Goal: Navigation & Orientation: Find specific page/section

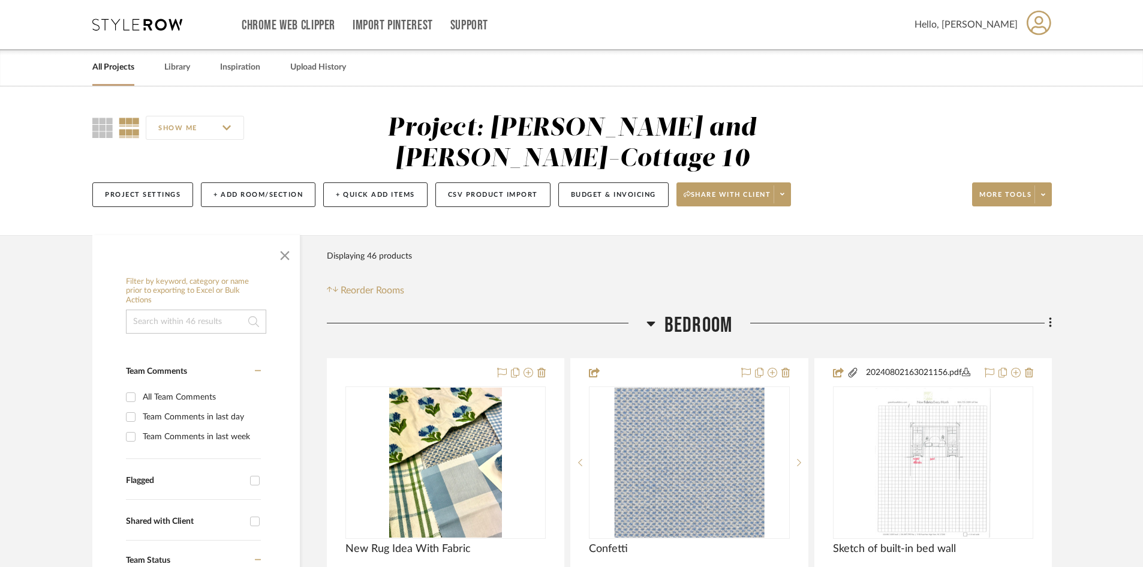
click at [114, 65] on link "All Projects" at bounding box center [113, 67] width 42 height 16
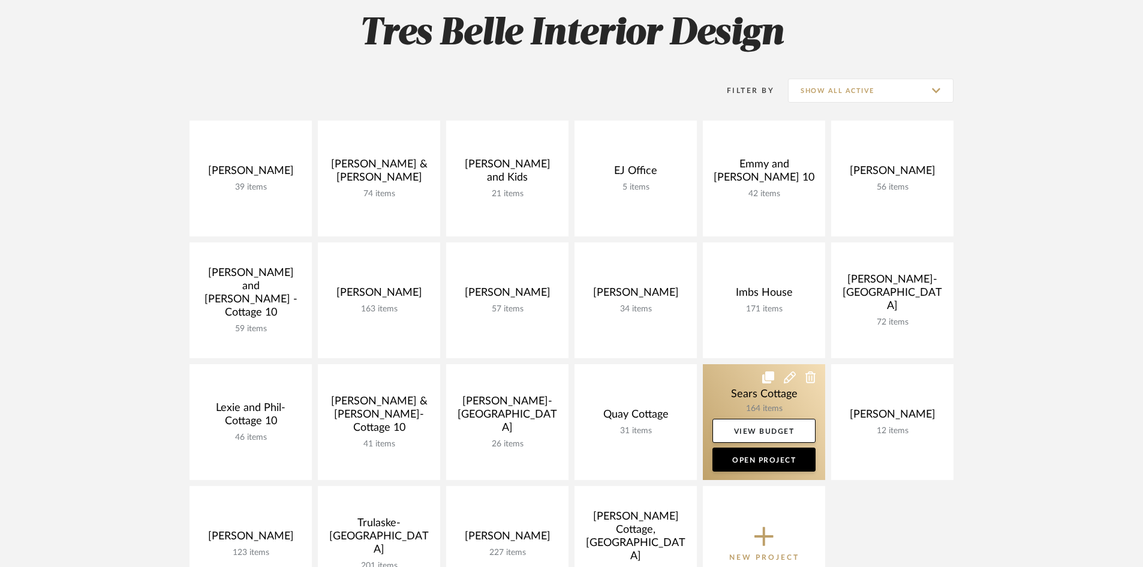
scroll to position [180, 0]
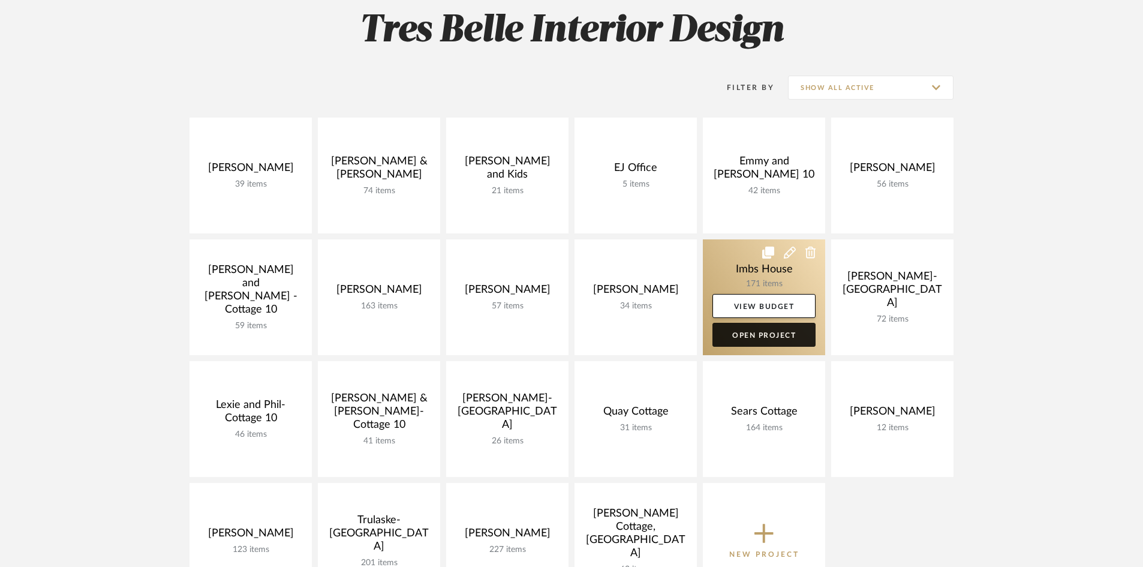
click at [761, 332] on link "Open Project" at bounding box center [763, 335] width 103 height 24
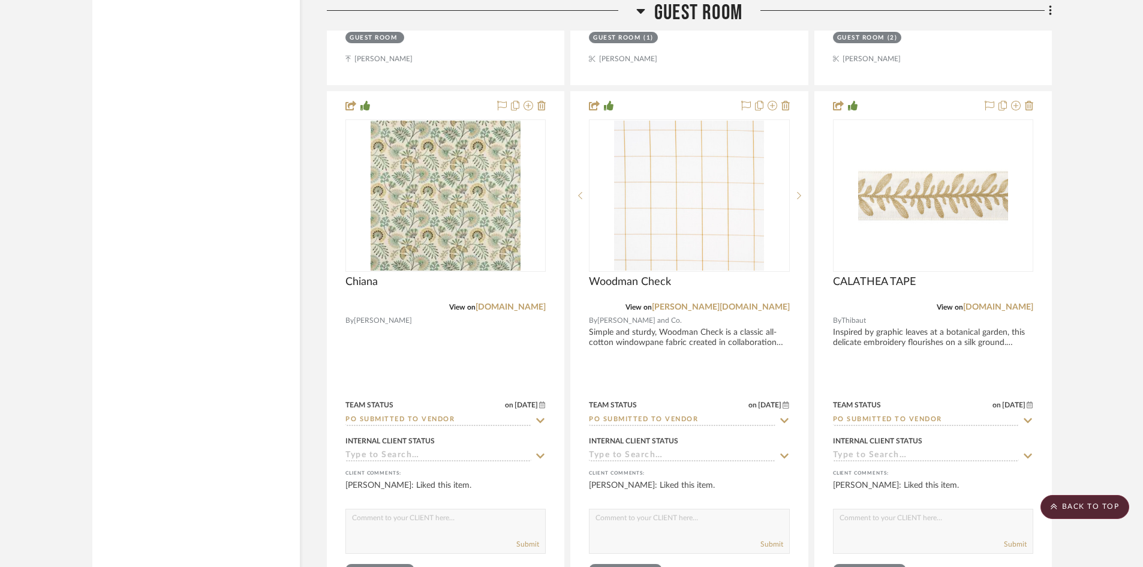
scroll to position [18364, 0]
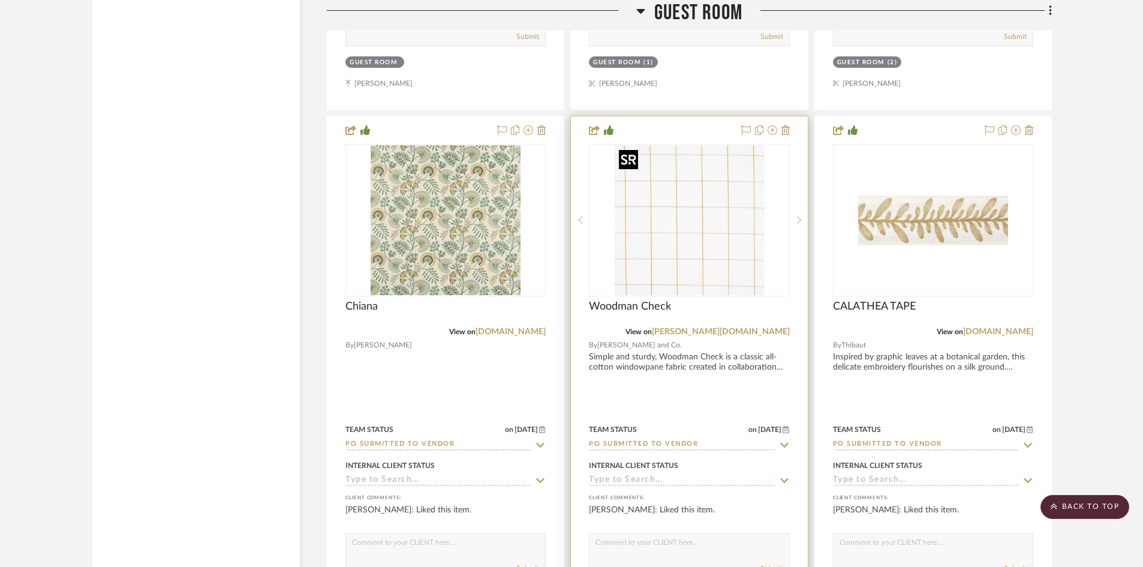
click at [721, 252] on img "0" at bounding box center [689, 220] width 150 height 150
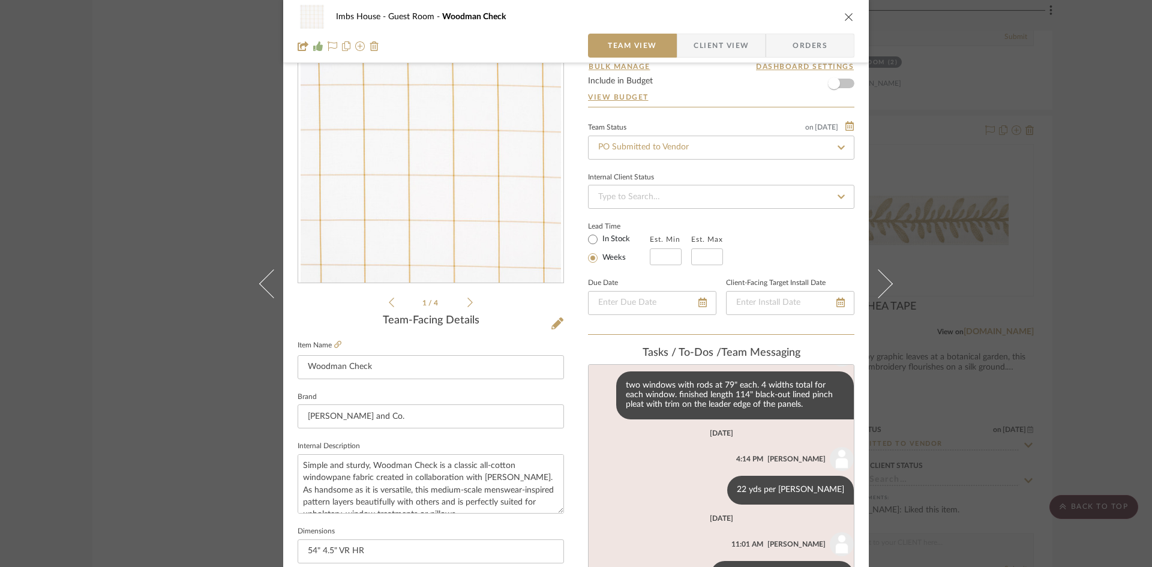
scroll to position [0, 0]
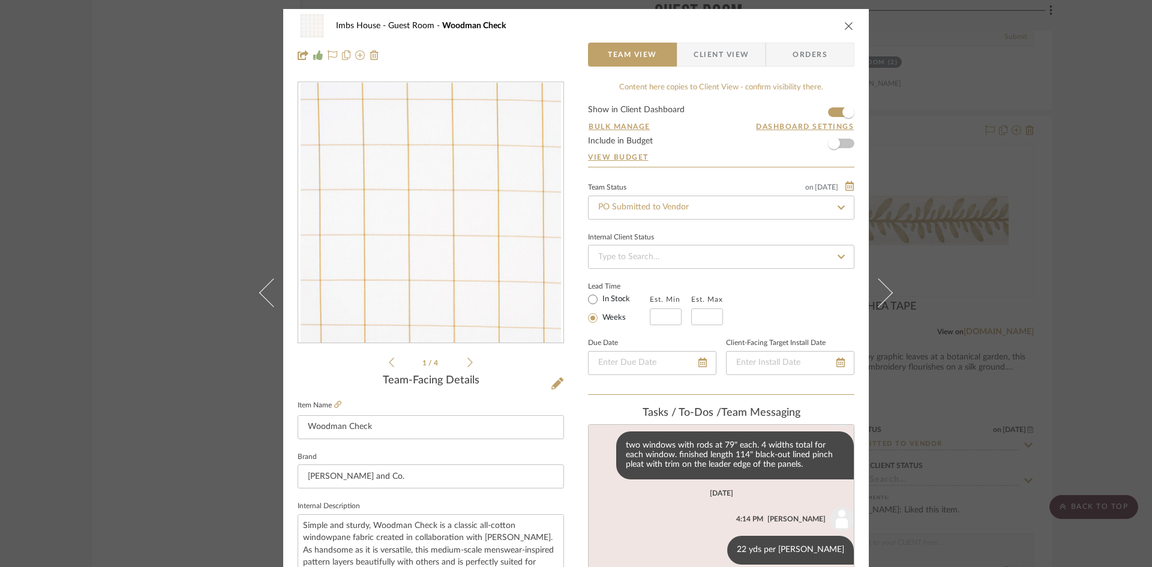
drag, startPoint x: 842, startPoint y: 23, endPoint x: 845, endPoint y: 37, distance: 14.7
click at [844, 23] on icon "close" at bounding box center [849, 26] width 10 height 10
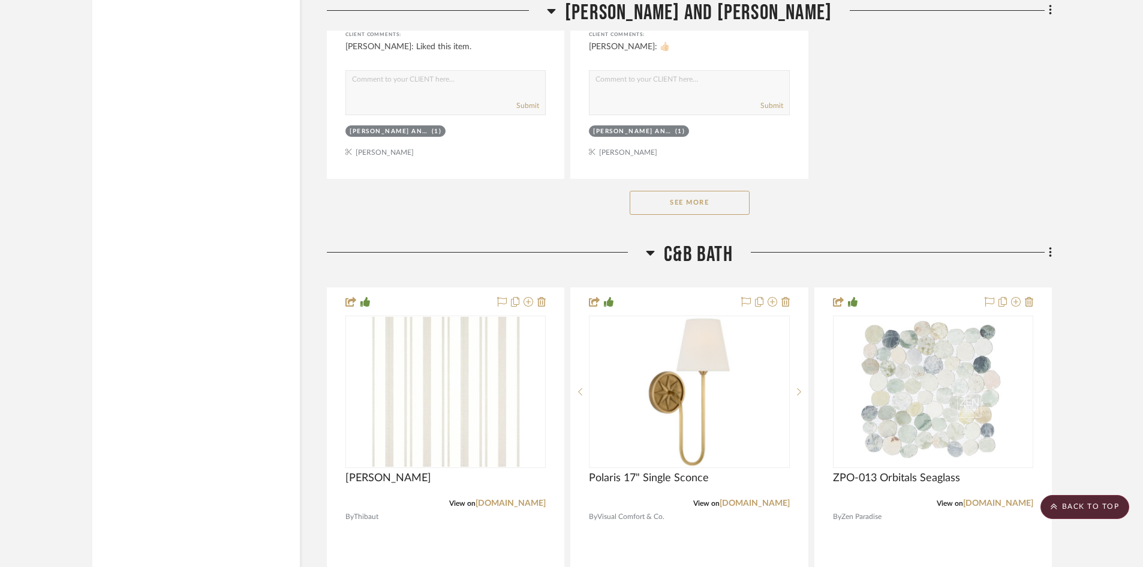
scroll to position [16025, 0]
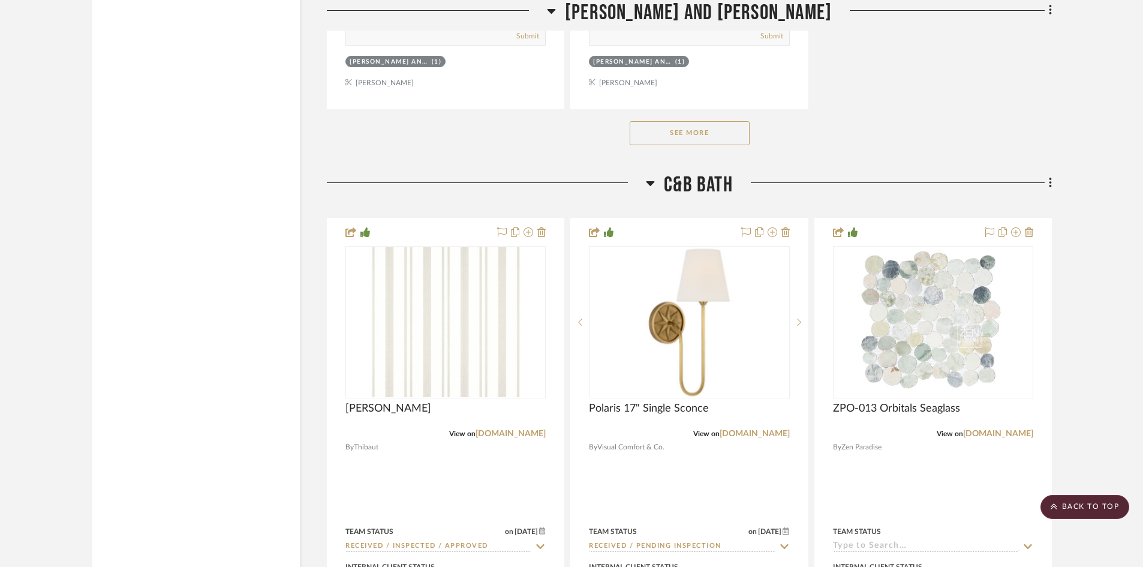
click at [700, 133] on button "See More" at bounding box center [690, 133] width 120 height 24
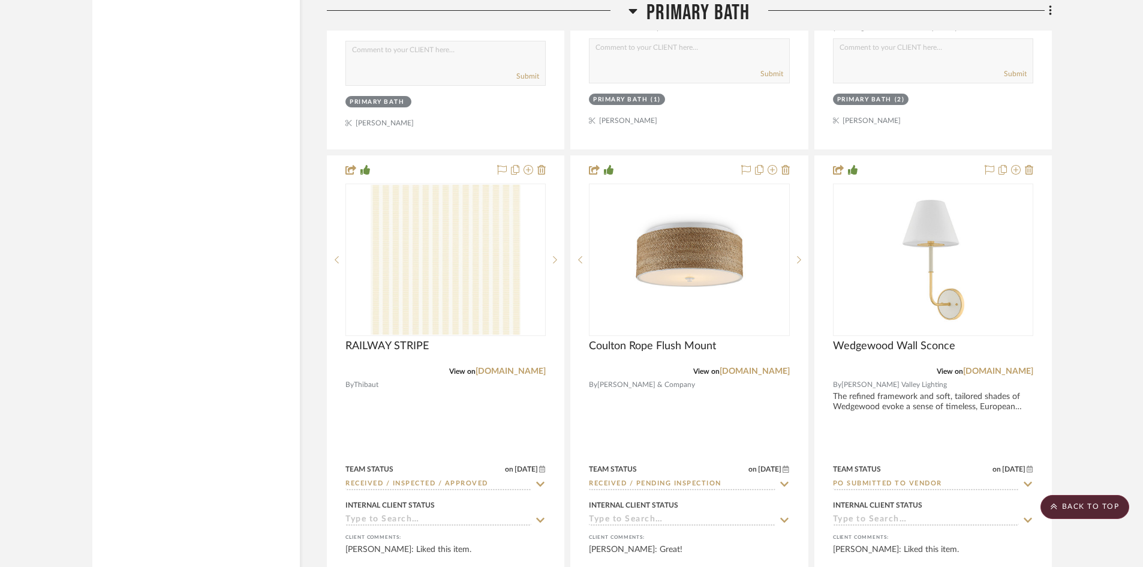
scroll to position [9985, 0]
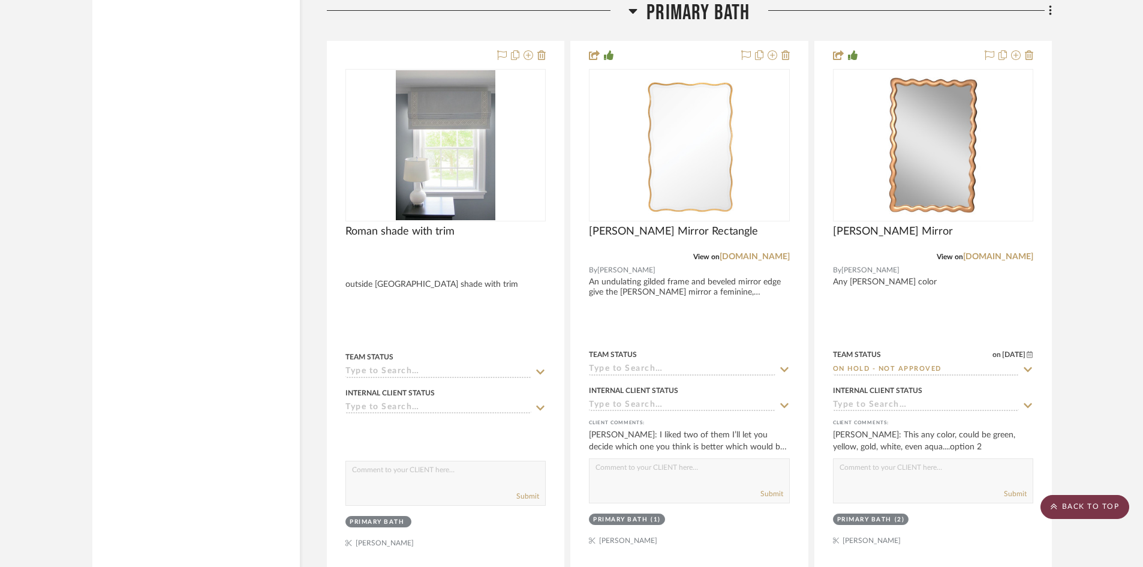
click at [1105, 507] on scroll-to-top-button "BACK TO TOP" at bounding box center [1085, 507] width 89 height 24
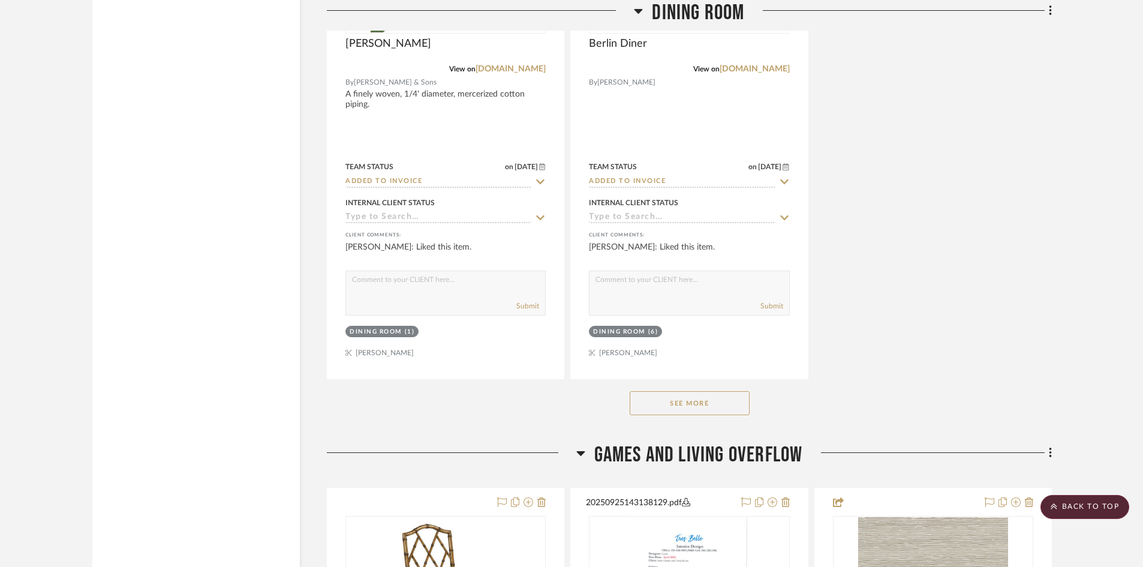
scroll to position [3359, 0]
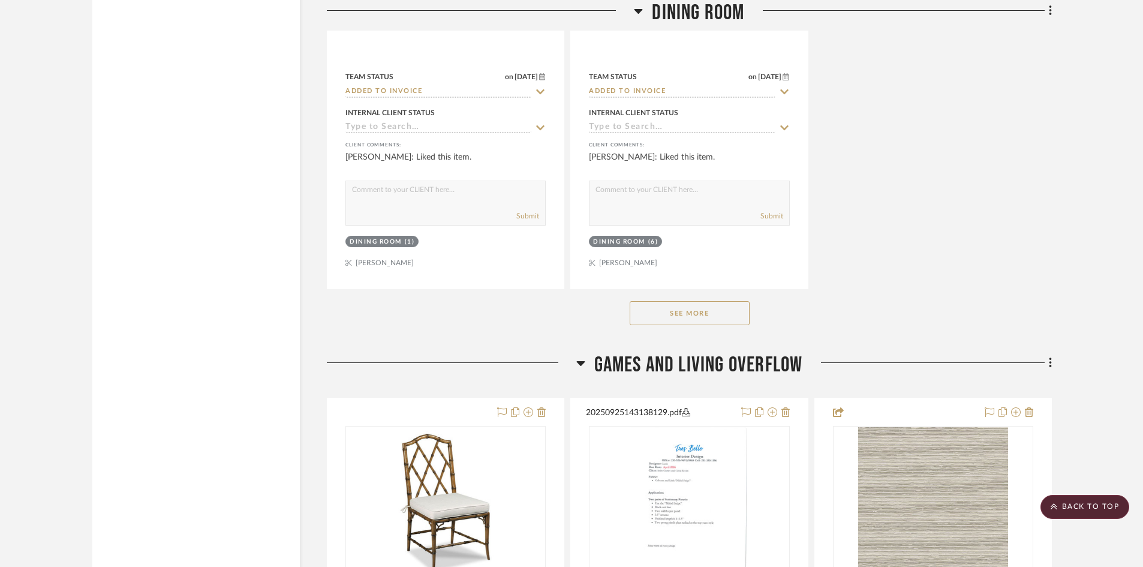
click at [686, 313] on button "See More" at bounding box center [690, 313] width 120 height 24
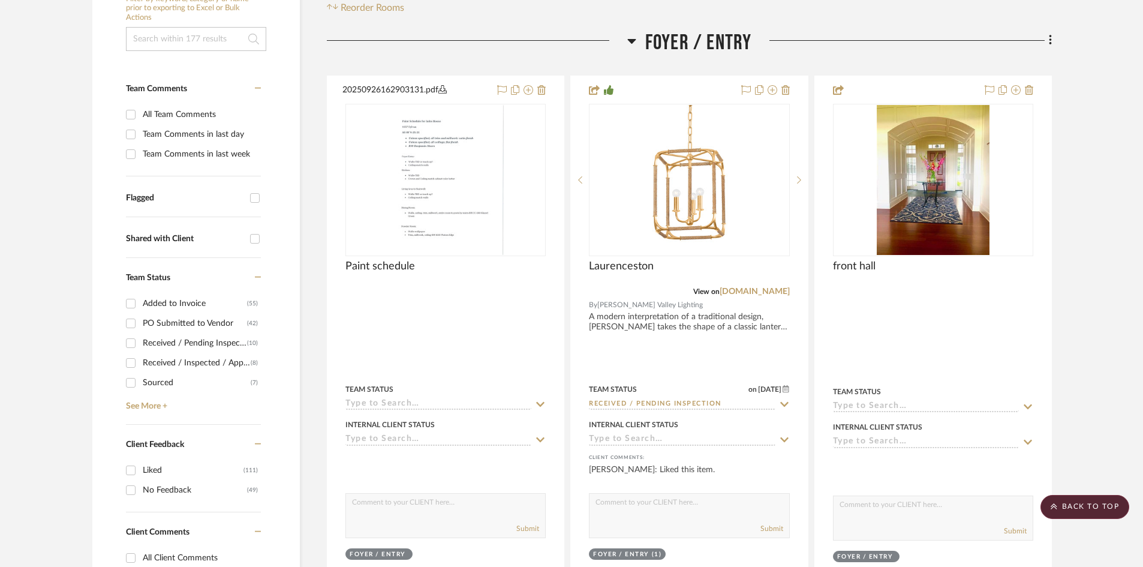
scroll to position [120, 0]
